Goal: Task Accomplishment & Management: Complete application form

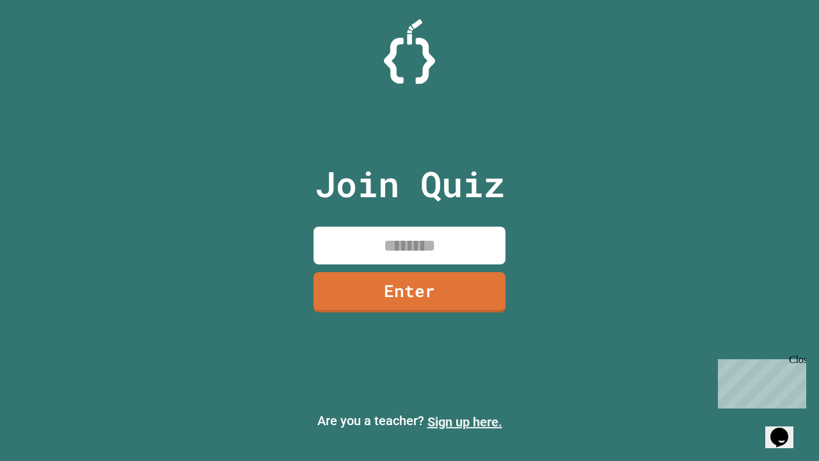
click at [465, 422] on link "Sign up here." at bounding box center [465, 421] width 75 height 15
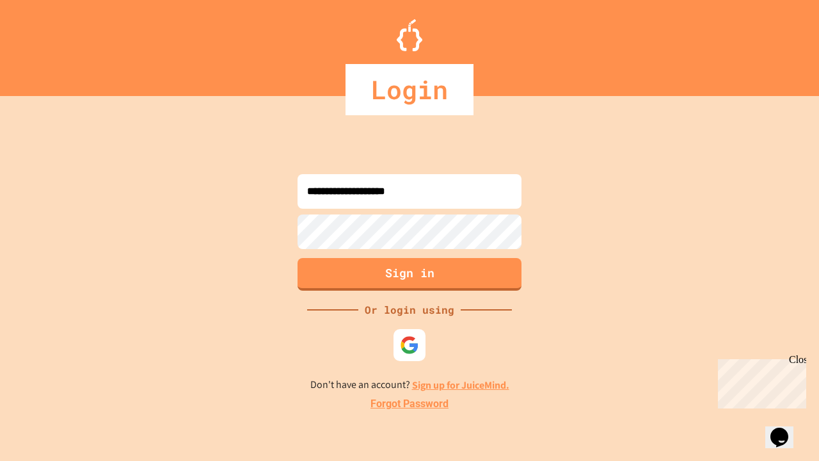
type input "**********"
